Goal: Information Seeking & Learning: Learn about a topic

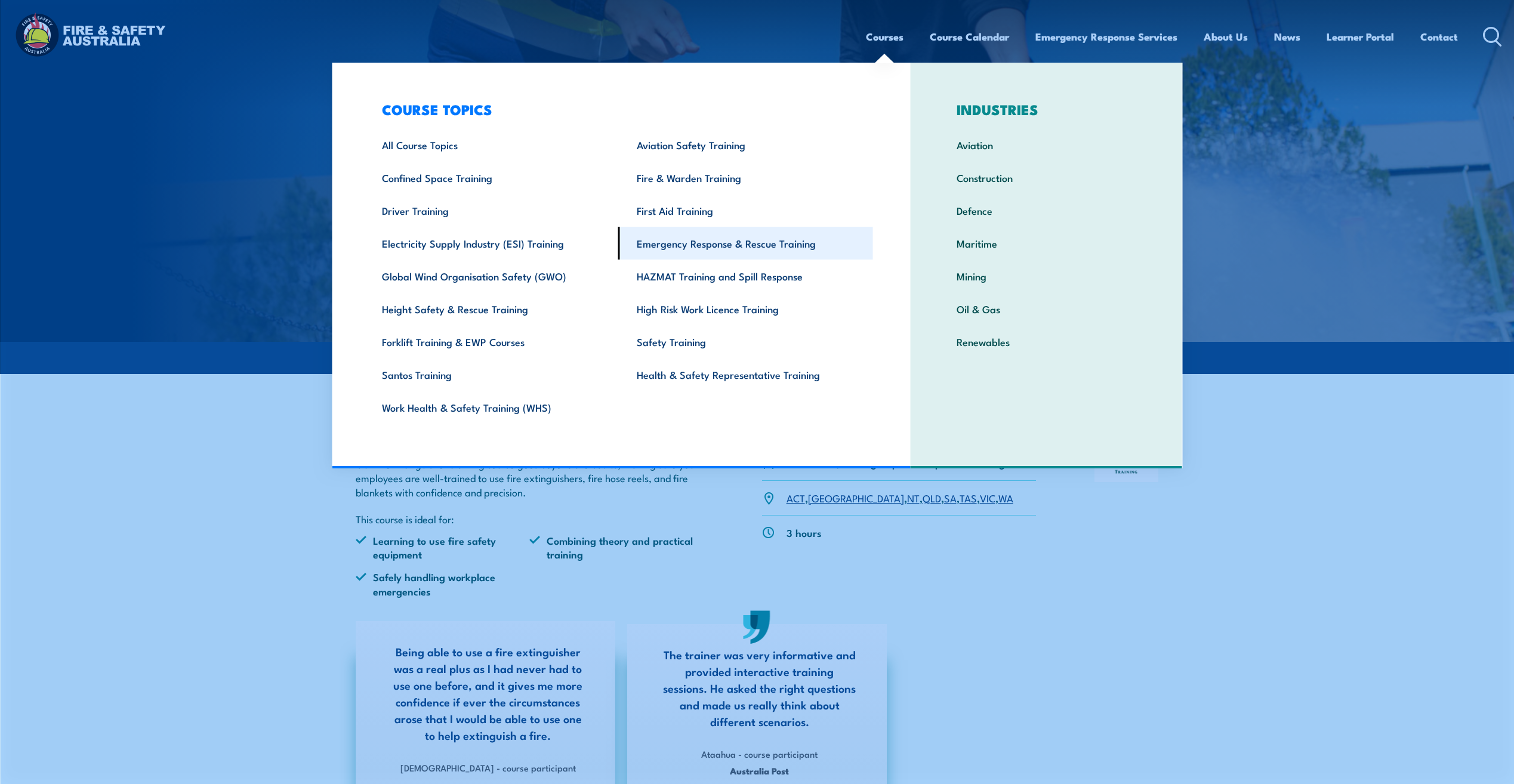
click at [689, 245] on link "Emergency Response & Rescue Training" at bounding box center [746, 243] width 255 height 33
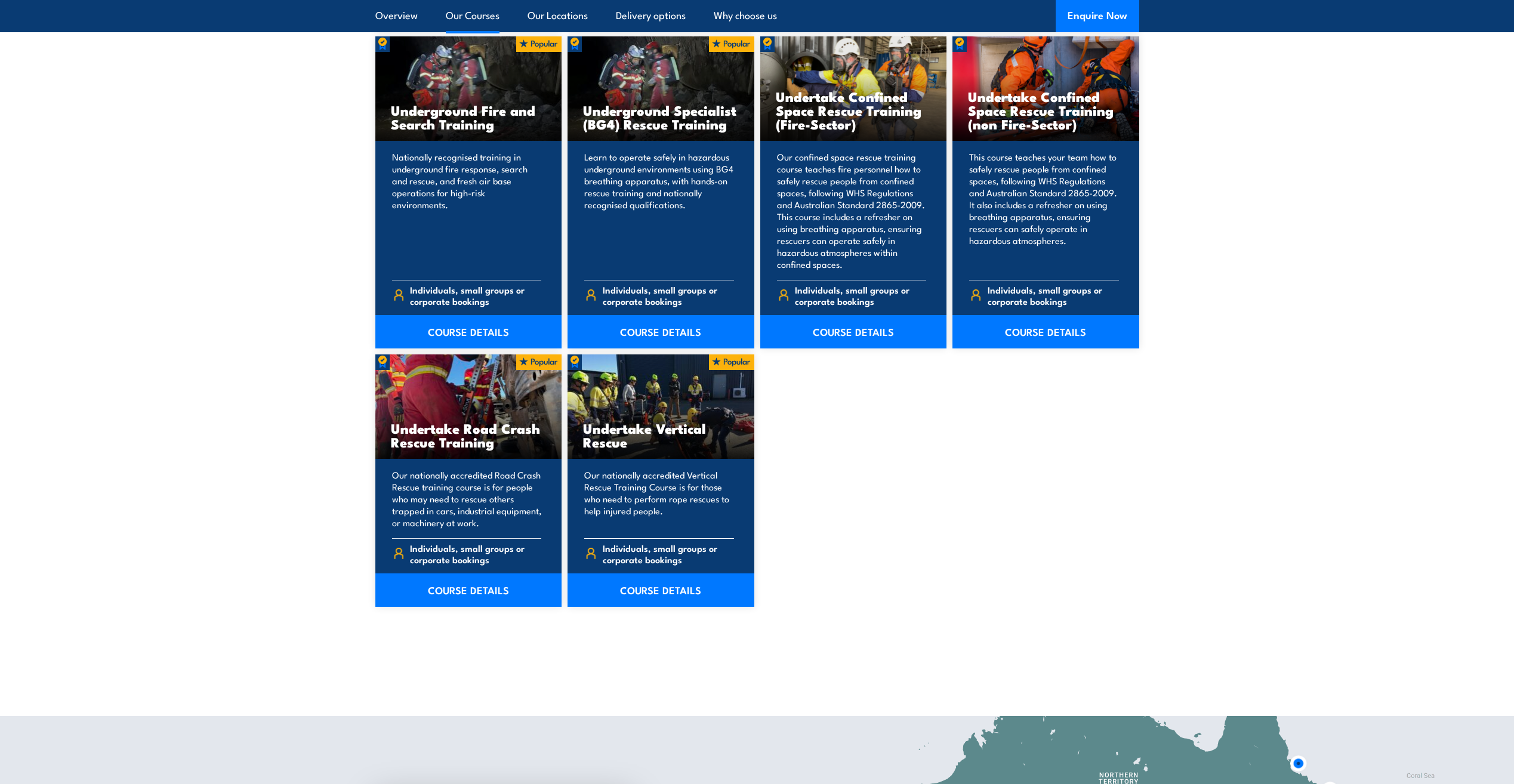
scroll to position [2207, 0]
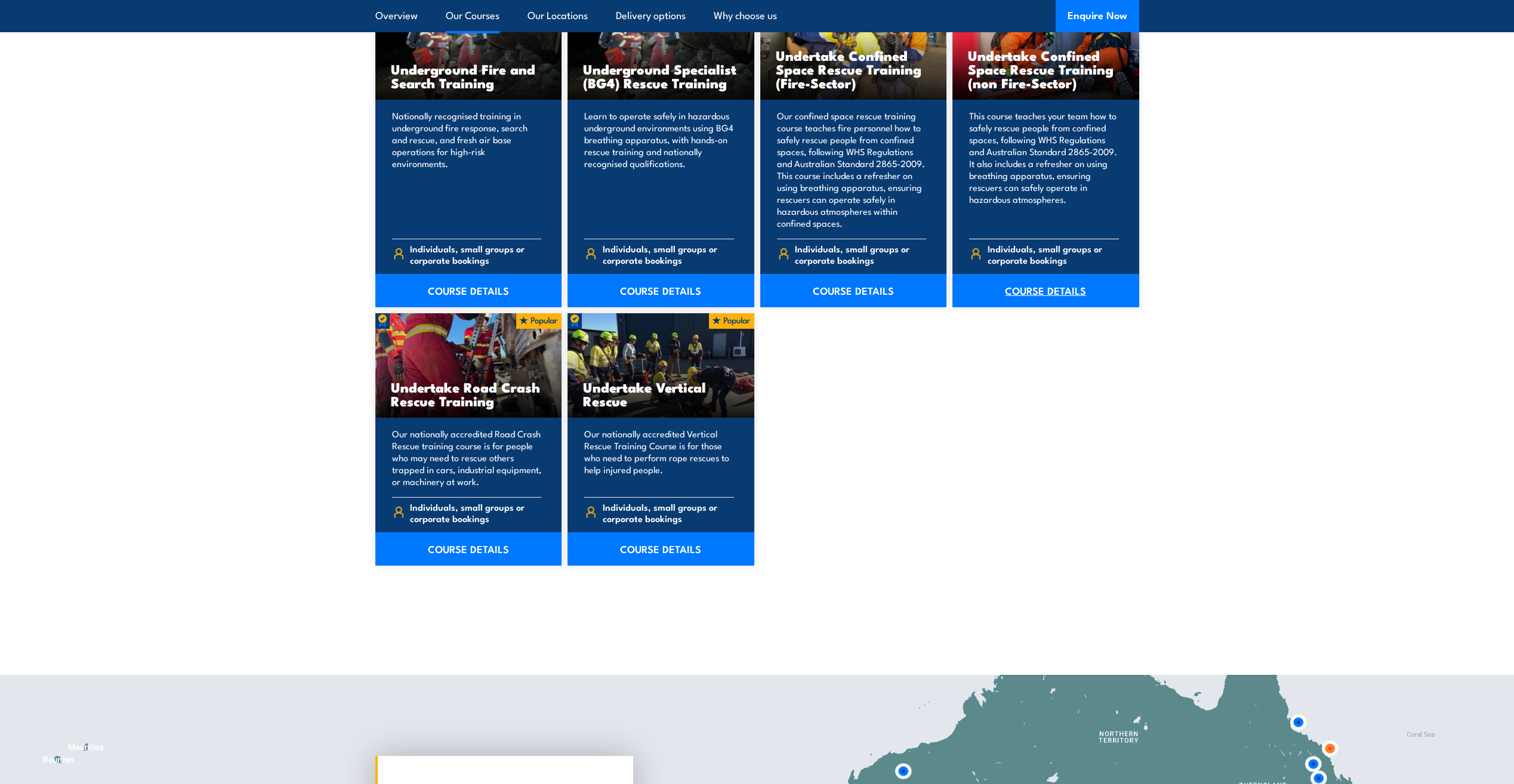
click at [1043, 291] on link "COURSE DETAILS" at bounding box center [1045, 291] width 187 height 33
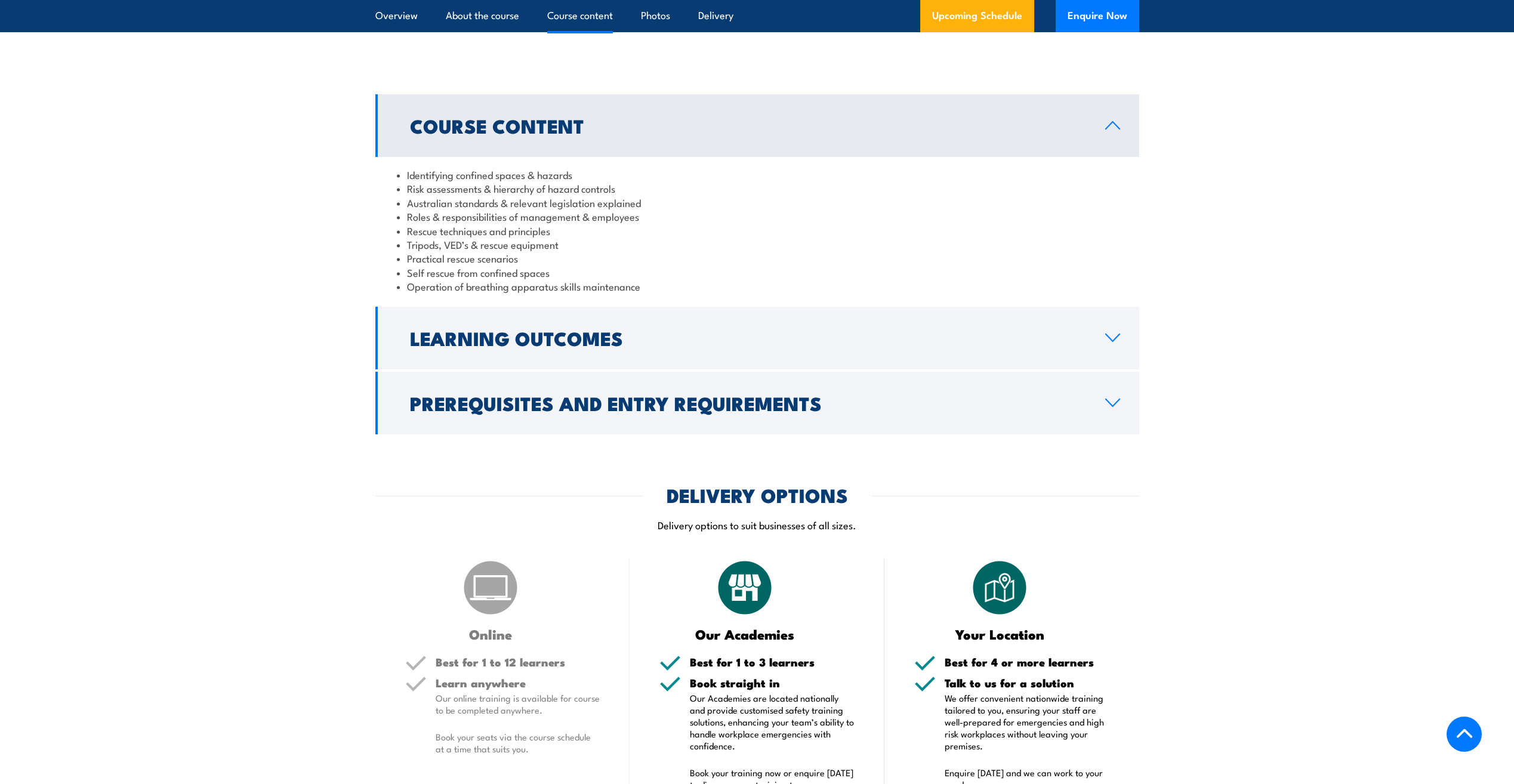
scroll to position [1372, 0]
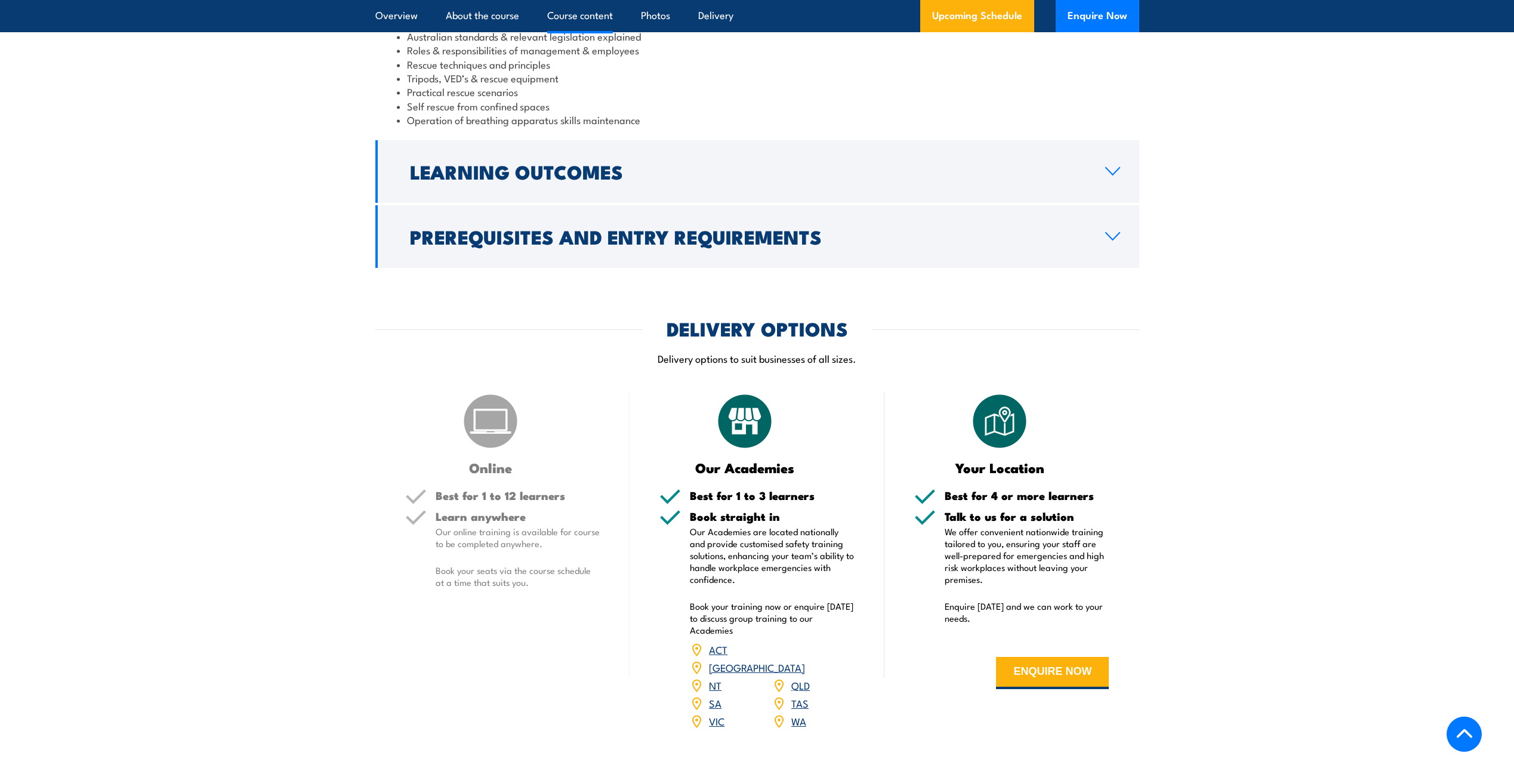
drag, startPoint x: 793, startPoint y: 703, endPoint x: 800, endPoint y: 704, distance: 7.1
click at [794, 713] on link "WA" at bounding box center [798, 720] width 15 height 15
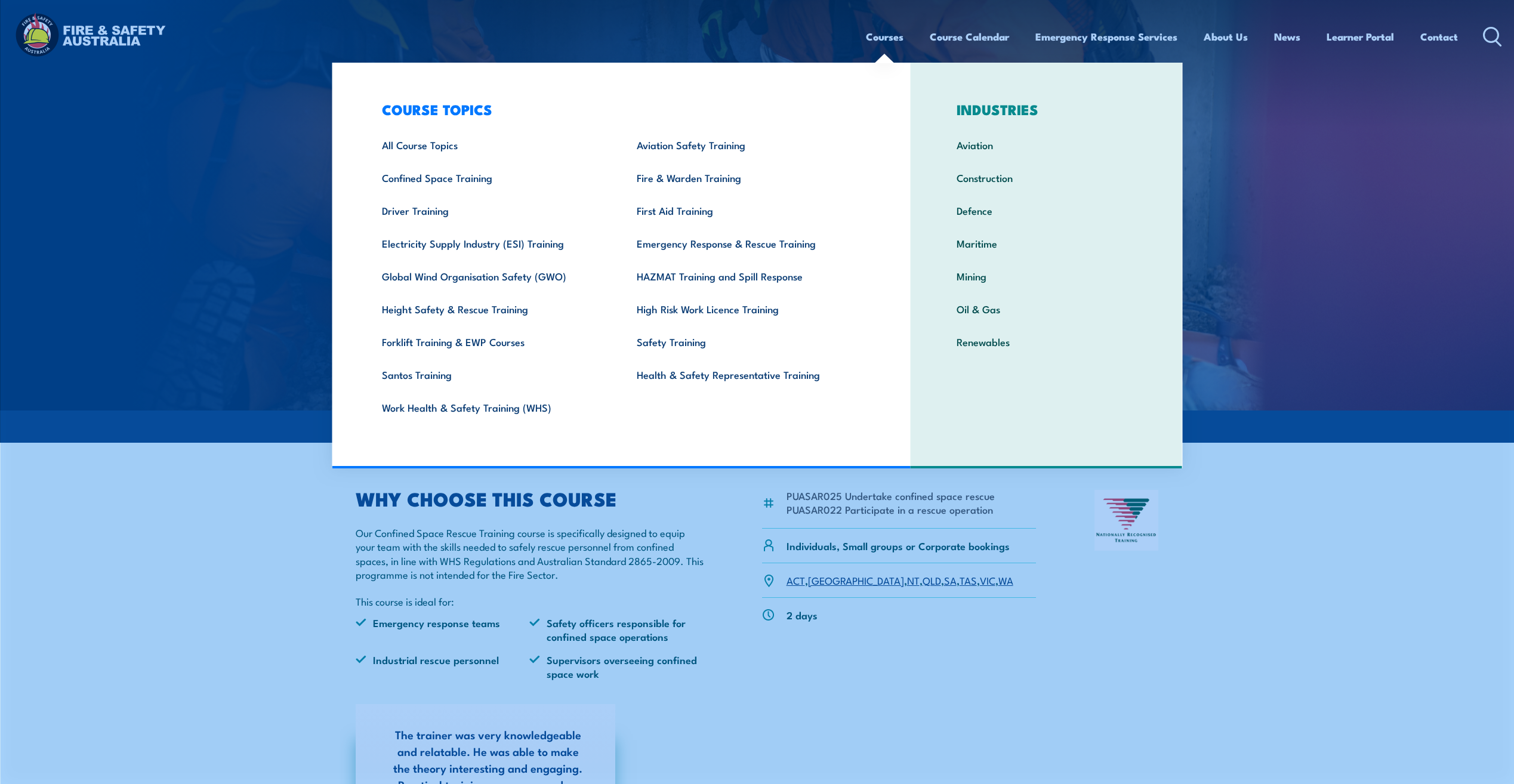
click at [889, 34] on link "Courses" at bounding box center [885, 37] width 37 height 32
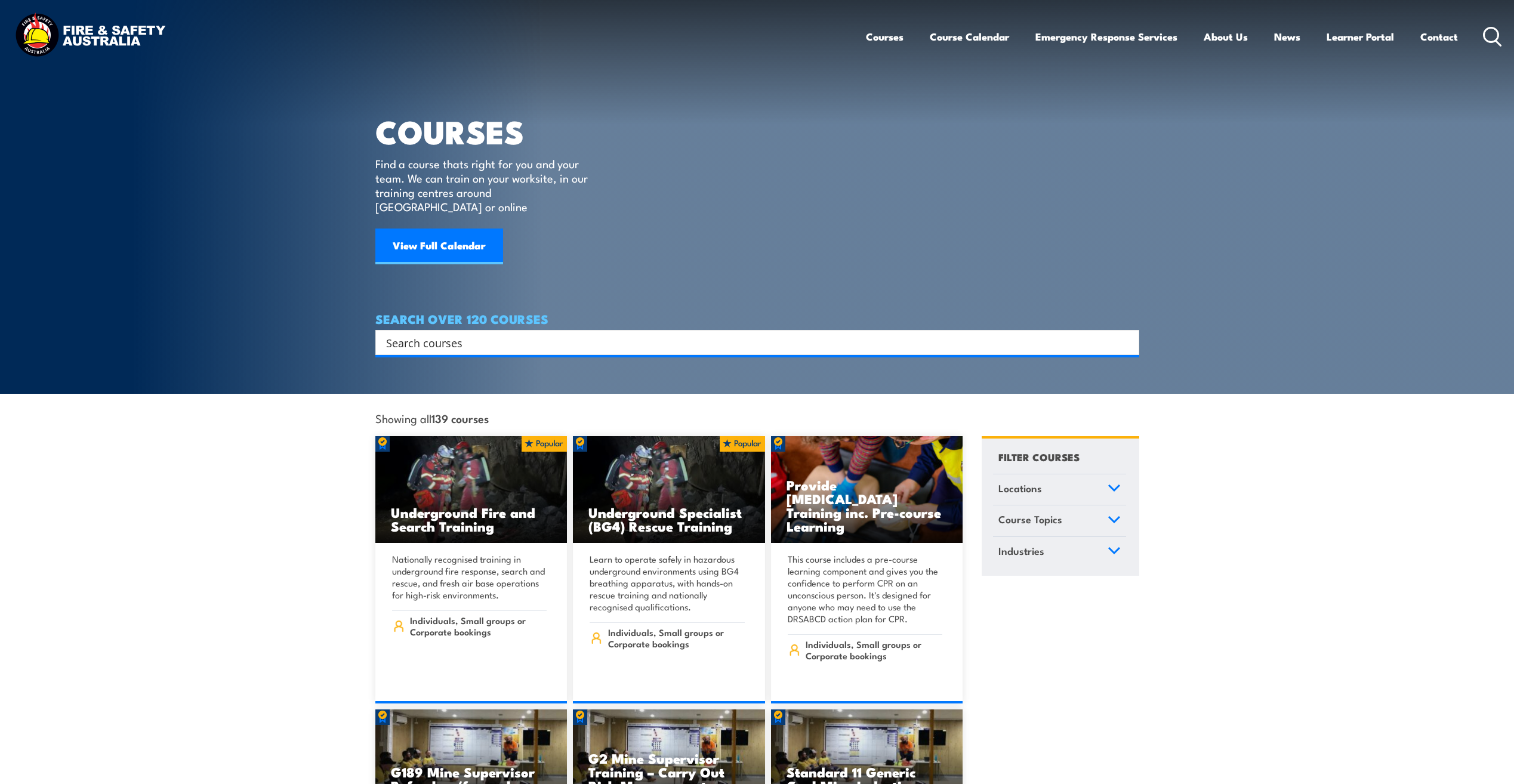
click at [453, 334] on input "Search input" at bounding box center [749, 343] width 727 height 18
click at [469, 334] on input "Search input" at bounding box center [749, 343] width 727 height 18
type input "vertical rescue"
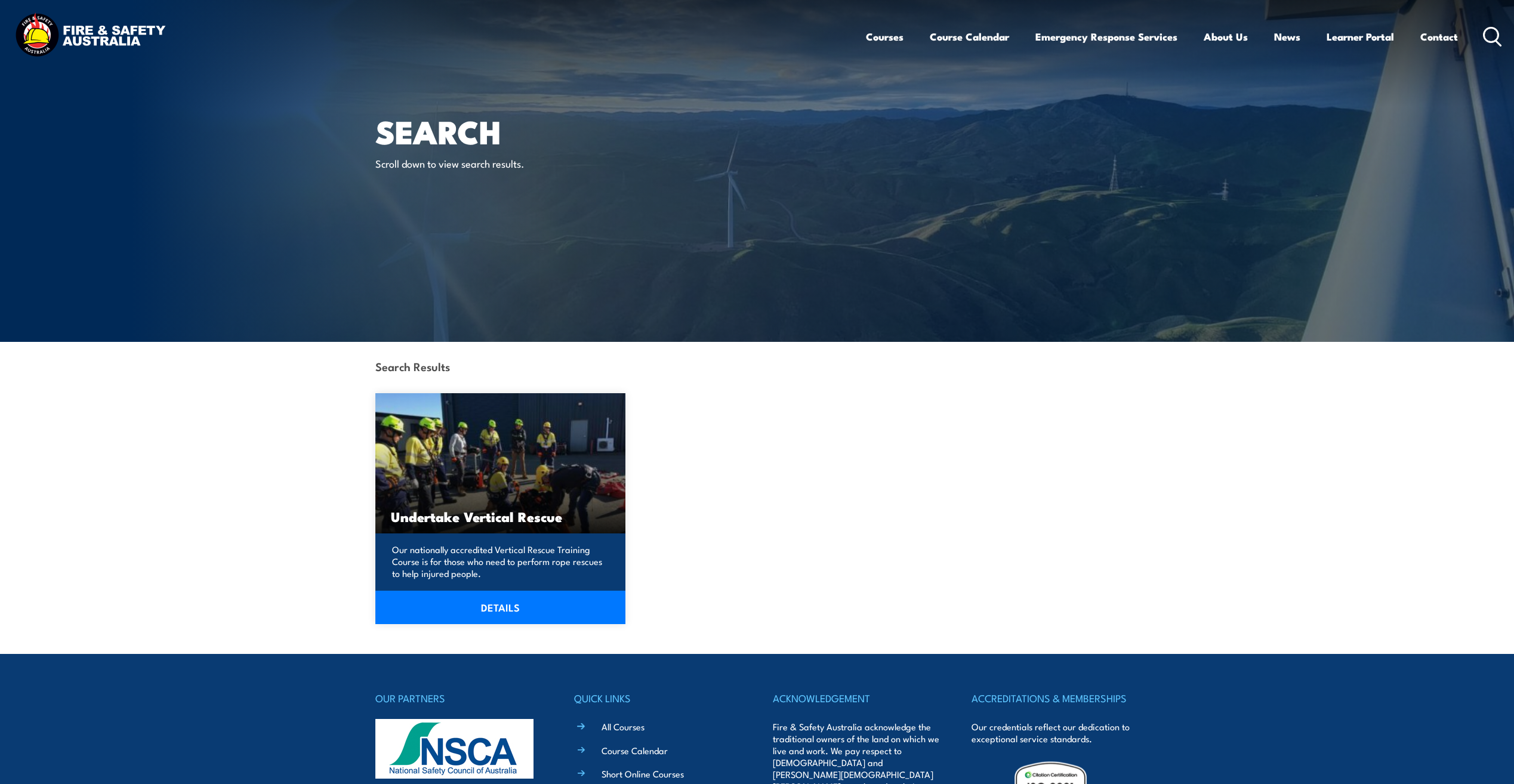
click at [407, 514] on h3 "Undertake Vertical Rescue" at bounding box center [501, 516] width 219 height 14
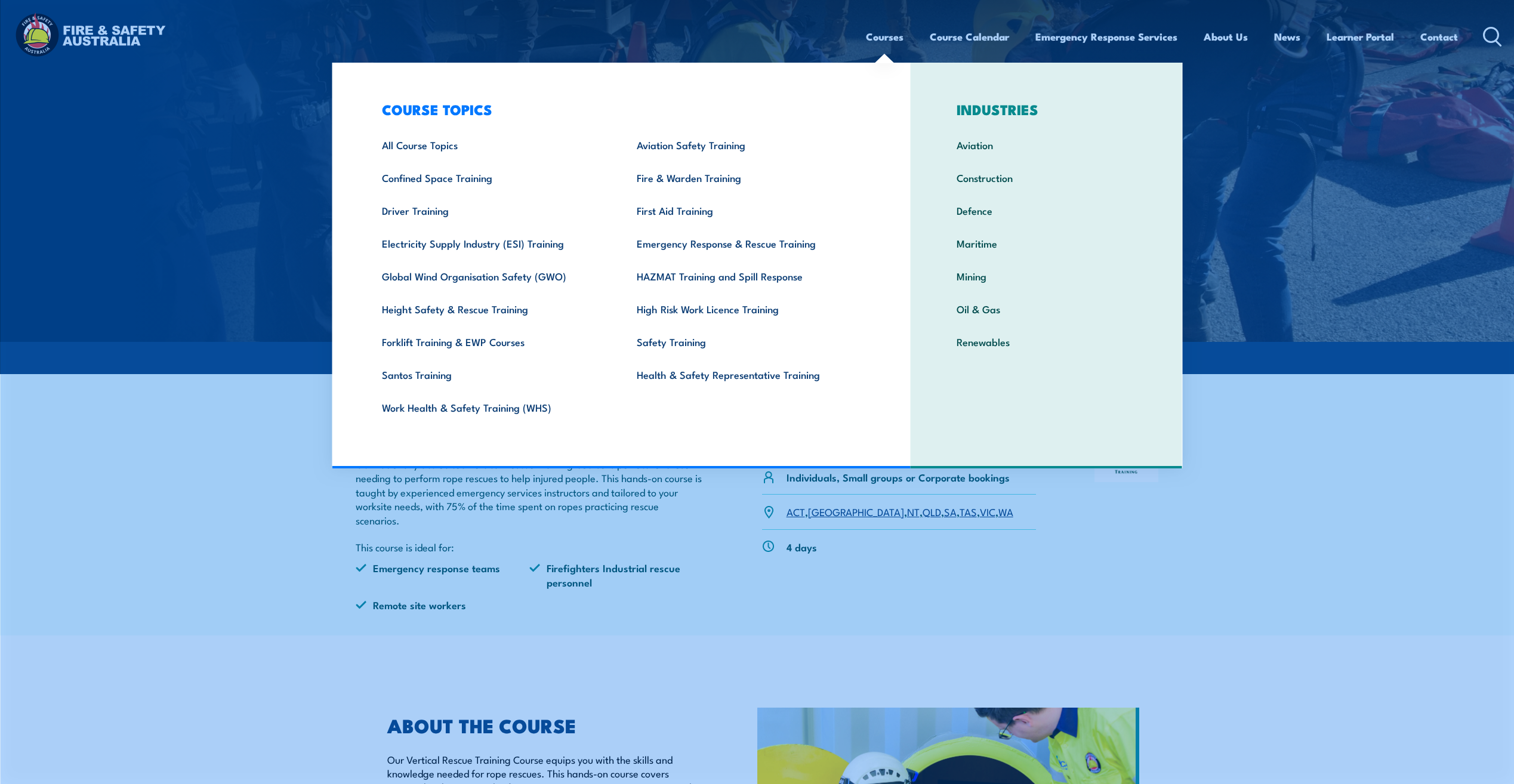
click at [1214, 592] on section "PUASAR022 Participate in a rescue operation PUASAR032 Undertake vertical rescue…" at bounding box center [757, 504] width 1514 height 262
